Goal: Register for event/course

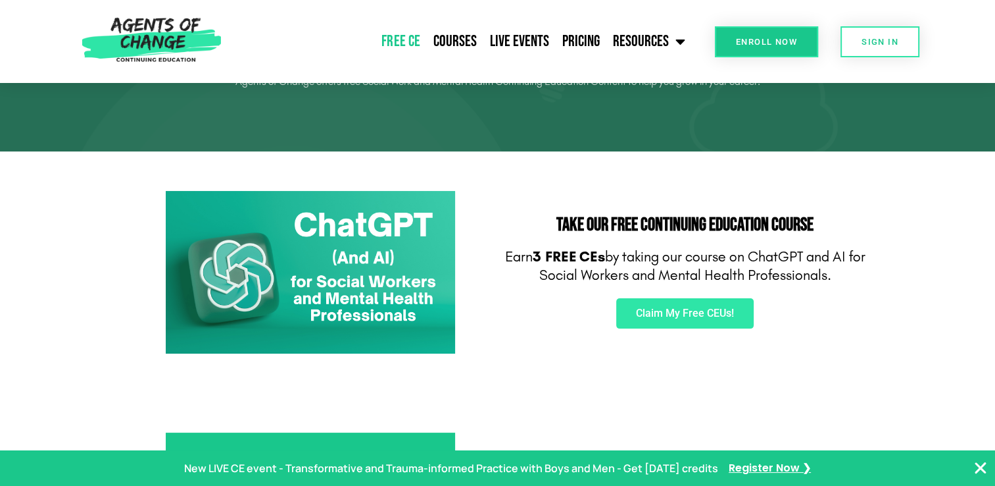
scroll to position [132, 0]
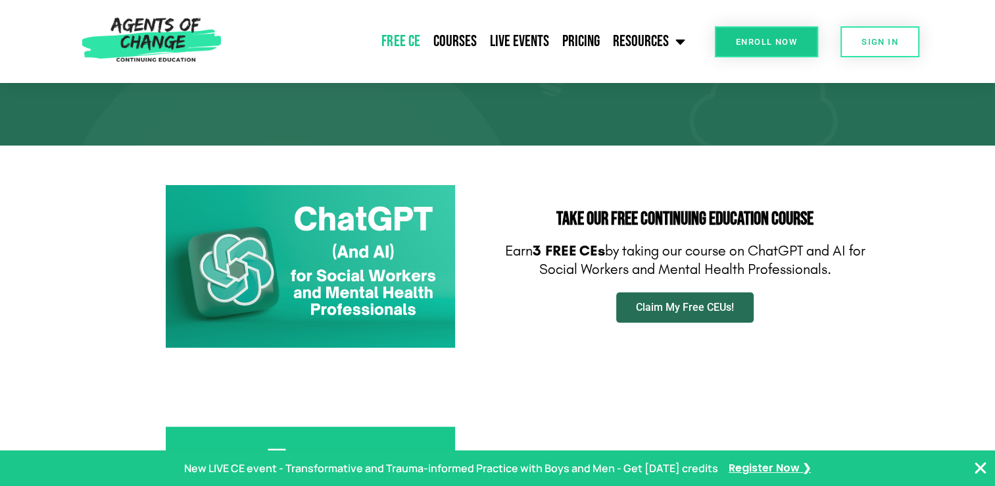
click at [692, 307] on span "Claim My Free CEUs!" at bounding box center [685, 307] width 98 height 11
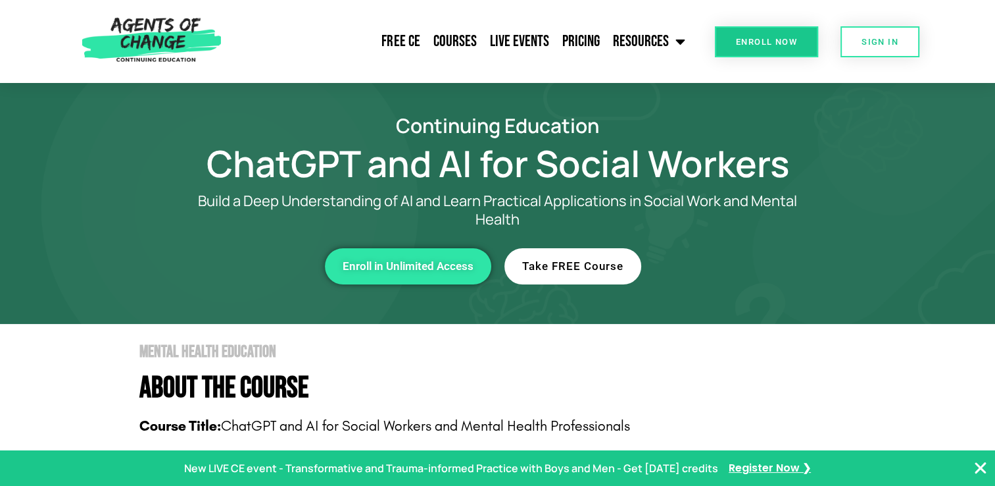
click at [576, 264] on span "Take FREE Course" at bounding box center [572, 266] width 101 height 11
